Goal: Information Seeking & Learning: Learn about a topic

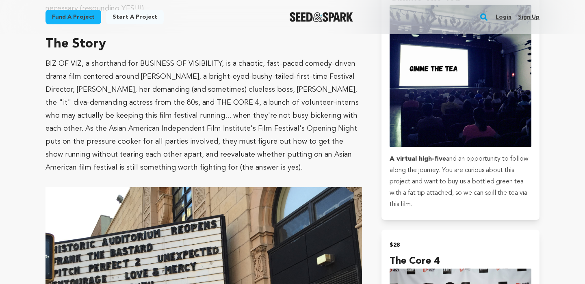
scroll to position [602, 0]
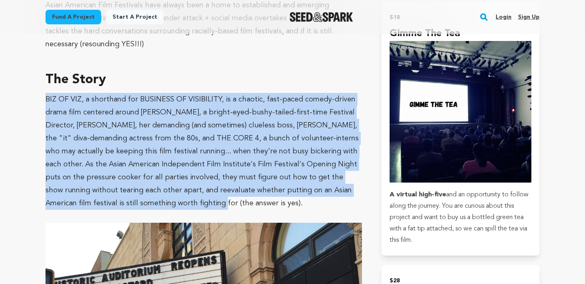
drag, startPoint x: 47, startPoint y: 98, endPoint x: 167, endPoint y: 204, distance: 159.6
click at [167, 204] on p "BIZ OF VIZ, a shorthand for BUSINESS OF VISIBILITY, is a chaotic, fast-paced co…" at bounding box center [203, 151] width 316 height 117
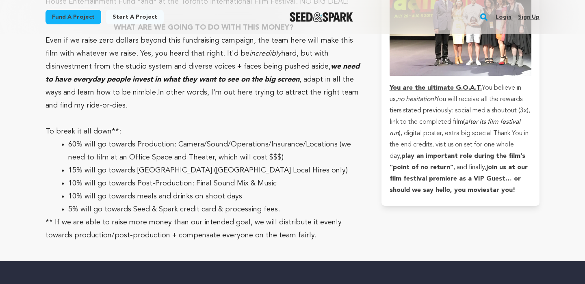
scroll to position [2787, 0]
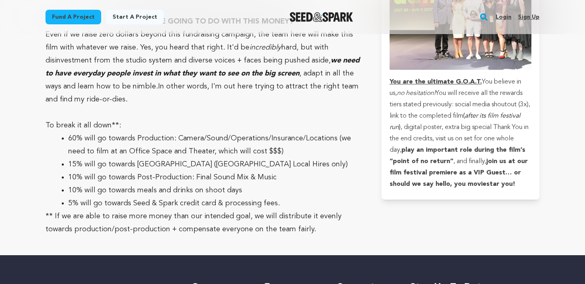
copy p "BIZ OF VIZ, a shorthand for BUSINESS OF VISIBILITY, is a chaotic, fast-paced co…"
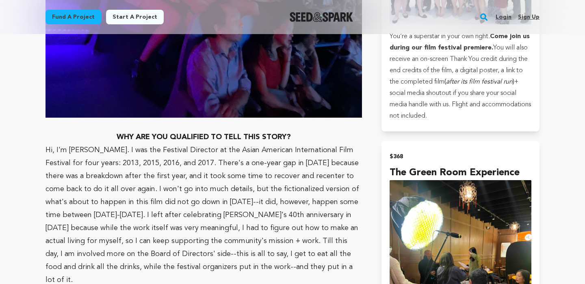
scroll to position [1897, 0]
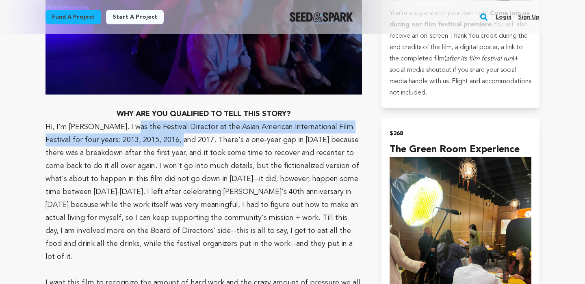
drag, startPoint x: 125, startPoint y: 127, endPoint x: 161, endPoint y: 137, distance: 37.4
click at [161, 137] on p "Hi, I'm [PERSON_NAME]. I was the Festival Director at the Asian American Intern…" at bounding box center [203, 192] width 316 height 143
copy p "stival Director at the Asian American International Film Festival for four year…"
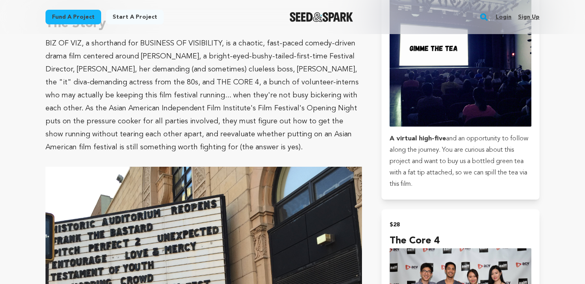
scroll to position [536, 0]
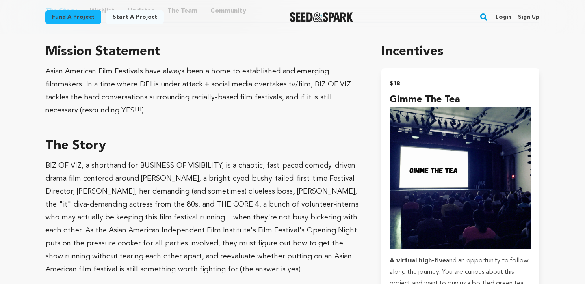
click at [56, 166] on p "BIZ OF VIZ, a shorthand for BUSINESS OF VISIBILITY, is a chaotic, fast-paced co…" at bounding box center [203, 217] width 316 height 117
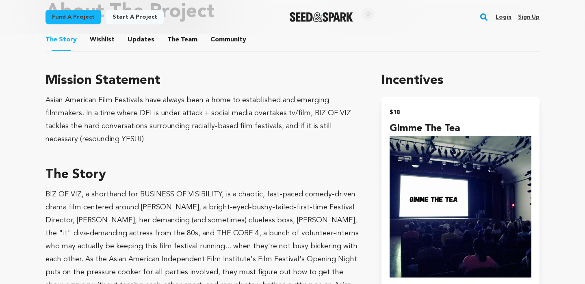
scroll to position [492, 0]
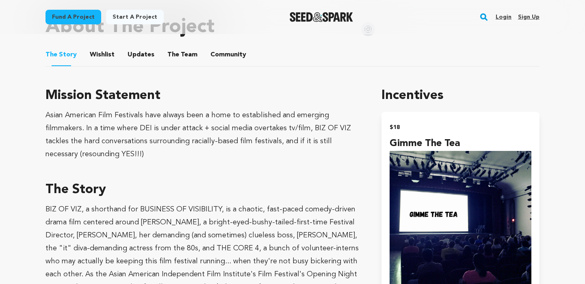
click at [122, 156] on div "Asian American Film Festivals have always been a home to established and emergi…" at bounding box center [203, 135] width 316 height 52
drag, startPoint x: 122, startPoint y: 156, endPoint x: 43, endPoint y: 117, distance: 88.4
copy div "Asian American Film Festivals have always been a home to established and emergi…"
